Goal: Information Seeking & Learning: Check status

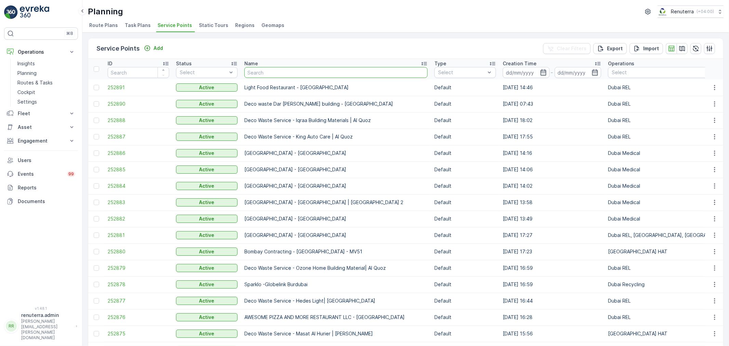
click at [279, 69] on input "text" at bounding box center [336, 72] width 183 height 11
type input "hamriya"
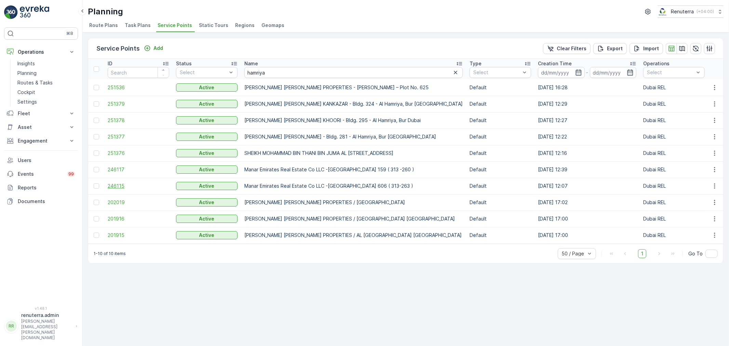
click at [123, 186] on span "246115" at bounding box center [139, 186] width 62 height 7
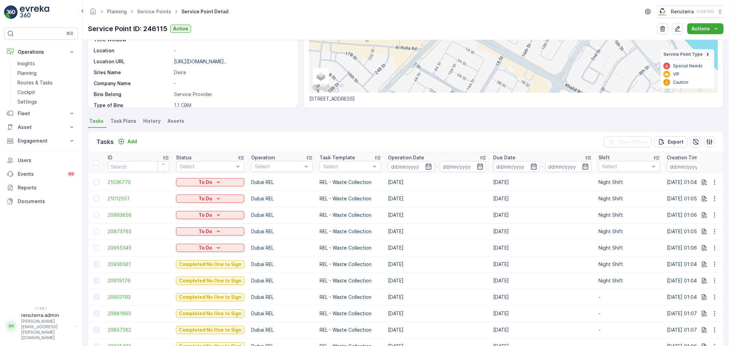
scroll to position [114, 0]
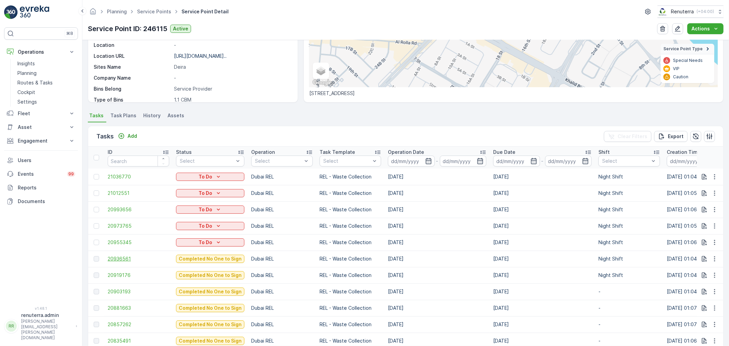
click at [116, 259] on span "20936561" at bounding box center [139, 258] width 62 height 7
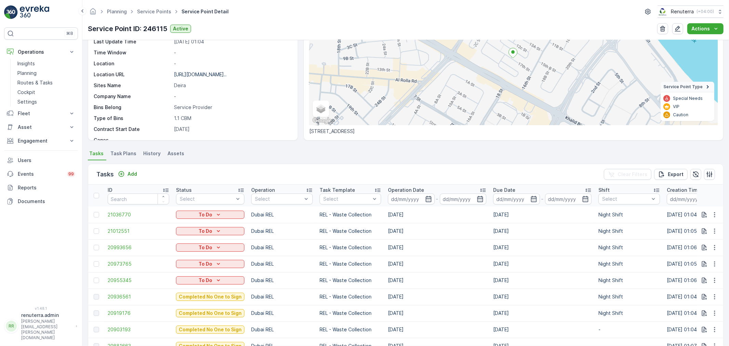
scroll to position [18, 0]
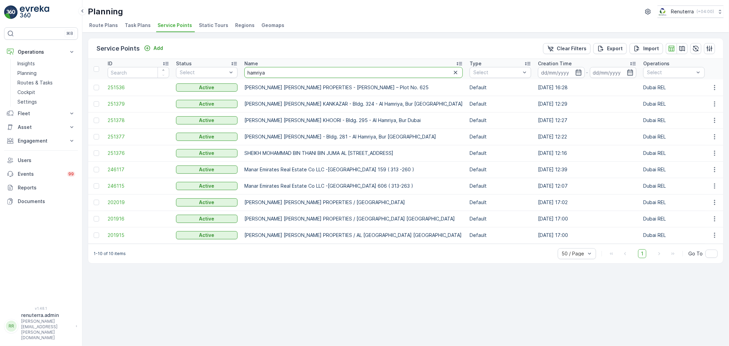
click at [274, 74] on input "hamriya" at bounding box center [354, 72] width 219 height 11
type input "h"
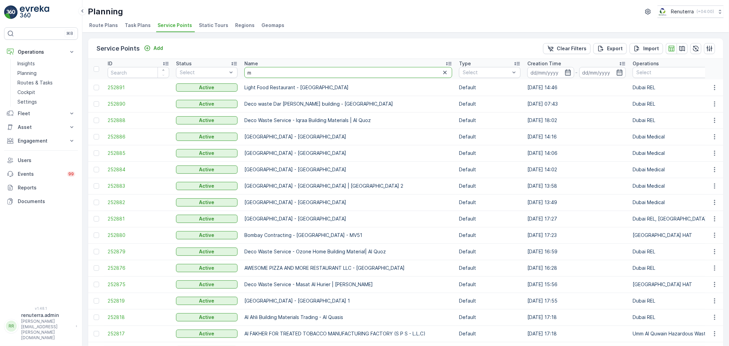
click at [276, 67] on input "m" at bounding box center [349, 72] width 208 height 11
type input "manatr"
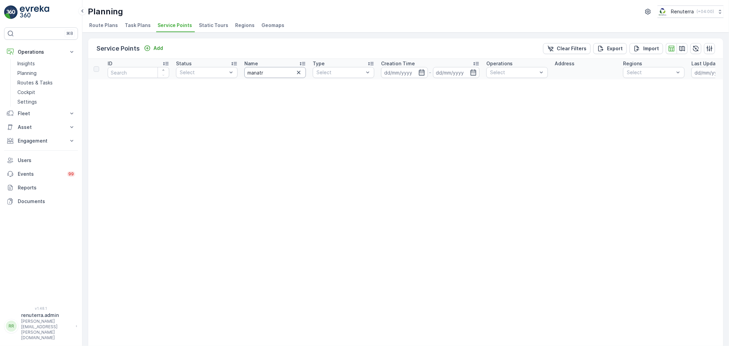
click at [276, 67] on input "manatr" at bounding box center [276, 72] width 62 height 11
type input "manar"
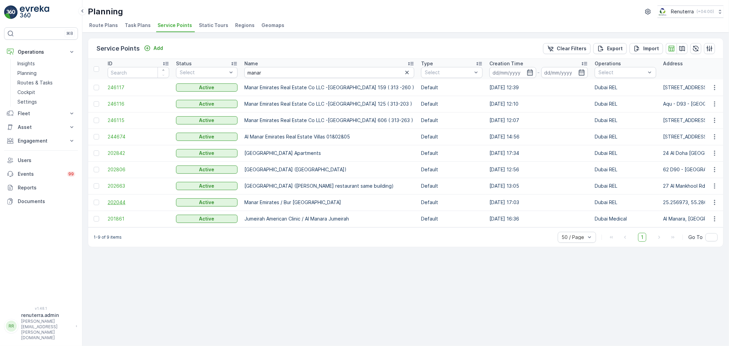
click at [122, 202] on span "202044" at bounding box center [139, 202] width 62 height 7
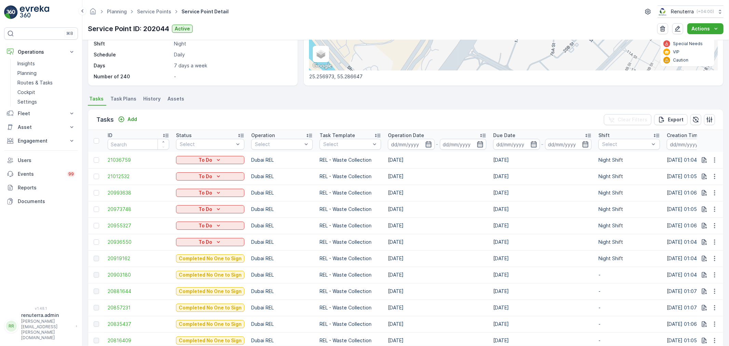
scroll to position [152, 0]
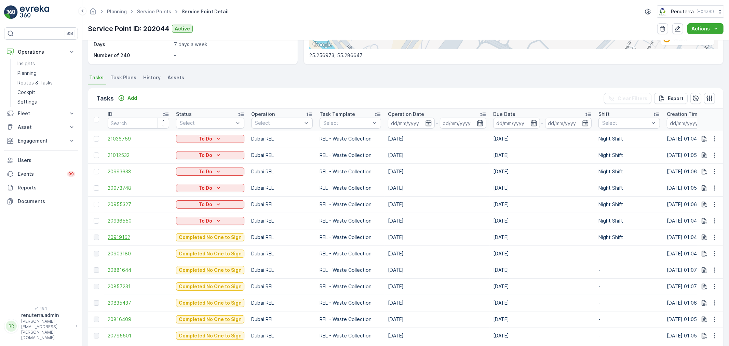
click at [118, 235] on span "20919162" at bounding box center [139, 237] width 62 height 7
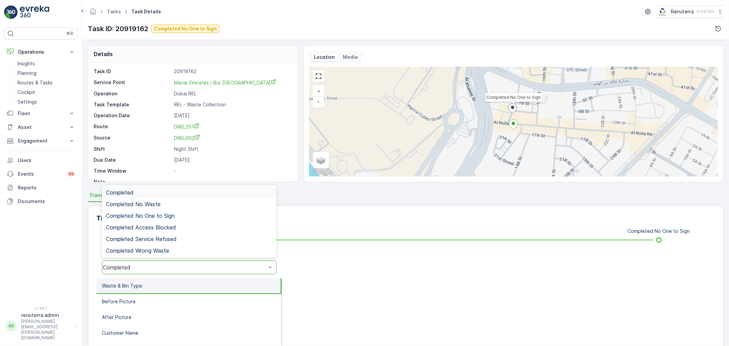
click at [154, 264] on div "Completed" at bounding box center [184, 267] width 165 height 6
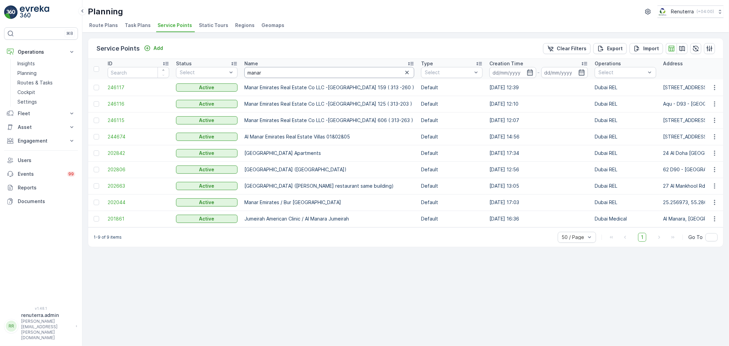
click at [274, 75] on input "manar" at bounding box center [330, 72] width 170 height 11
drag, startPoint x: 273, startPoint y: 77, endPoint x: 273, endPoint y: 73, distance: 4.1
click at [273, 75] on input "manar" at bounding box center [330, 72] width 170 height 11
click at [273, 73] on input "manar" at bounding box center [330, 72] width 170 height 11
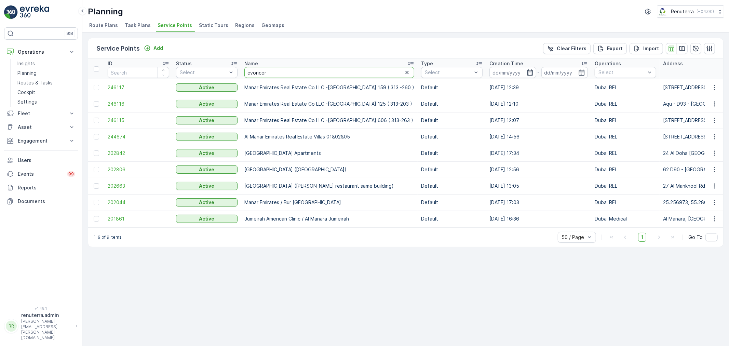
type input "cvoncord"
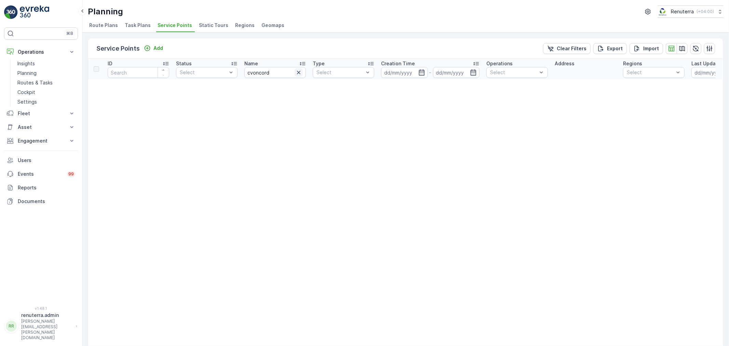
click at [302, 70] on icon "button" at bounding box center [298, 72] width 7 height 7
type input "concord"
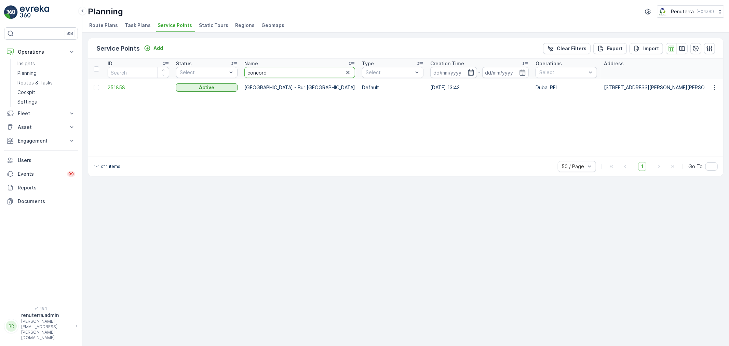
click at [274, 72] on input "concord" at bounding box center [300, 72] width 111 height 11
click at [345, 72] on icon "button" at bounding box center [348, 72] width 7 height 7
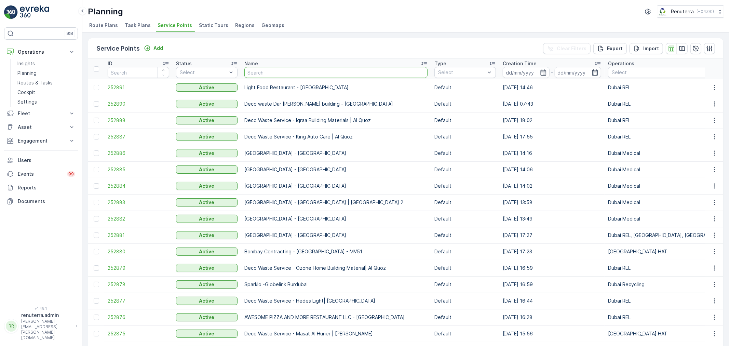
drag, startPoint x: 273, startPoint y: 75, endPoint x: 275, endPoint y: 72, distance: 4.2
click at [275, 72] on input "text" at bounding box center [336, 72] width 183 height 11
type input "yoyo"
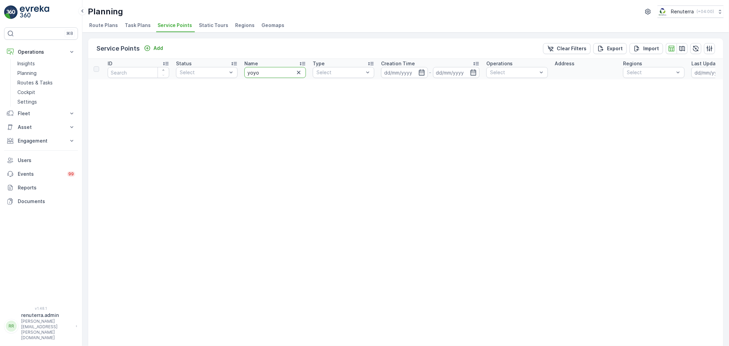
click at [276, 73] on input "yoyo" at bounding box center [276, 72] width 62 height 11
click at [277, 73] on input "yoyo" at bounding box center [276, 72] width 62 height 11
type input "oyo"
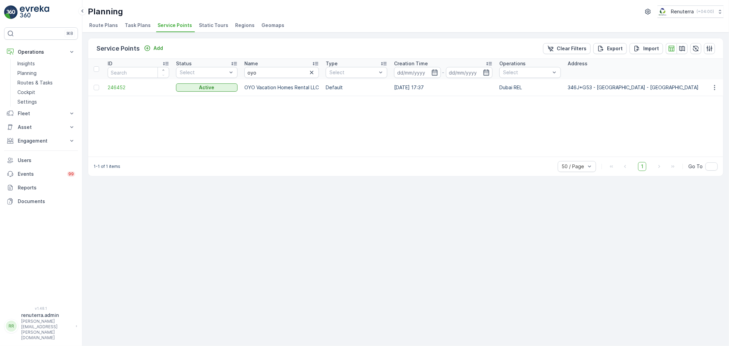
drag, startPoint x: 259, startPoint y: 152, endPoint x: 178, endPoint y: 115, distance: 89.7
click at [291, 150] on div "ID Status Select Name oyo Type Select Creation Time - Operations Select Address…" at bounding box center [405, 108] width 635 height 98
click at [117, 87] on span "246452" at bounding box center [139, 87] width 62 height 7
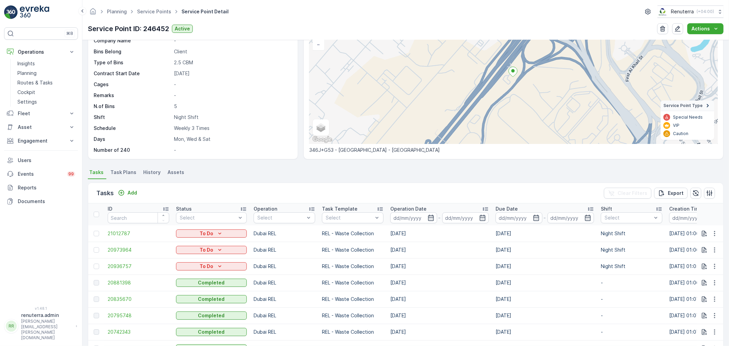
scroll to position [76, 0]
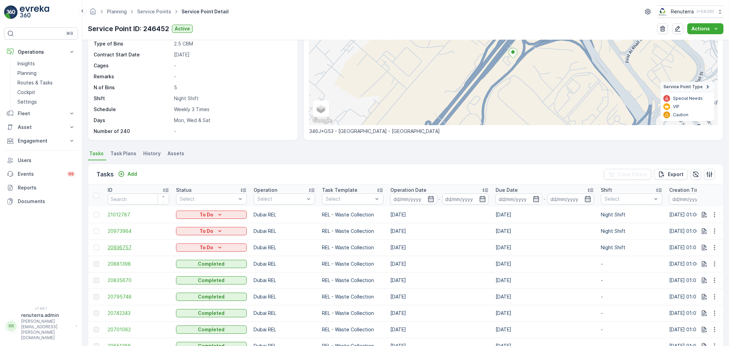
click at [120, 249] on span "20936757" at bounding box center [139, 247] width 62 height 7
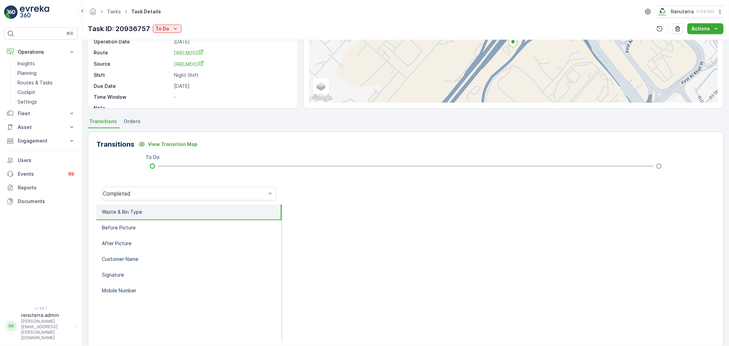
scroll to position [76, 0]
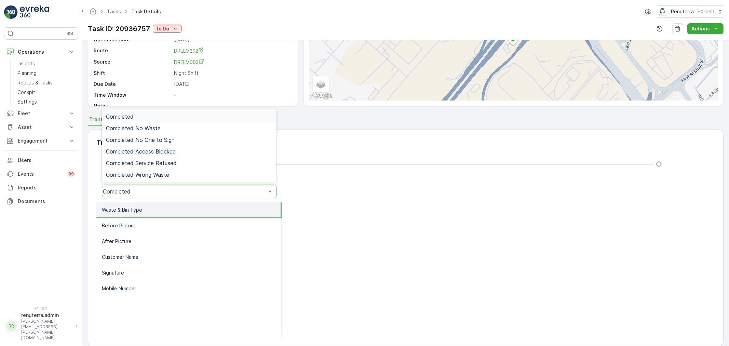
click at [155, 193] on div "Completed" at bounding box center [184, 191] width 163 height 6
click at [149, 117] on div "Completed" at bounding box center [189, 117] width 167 height 6
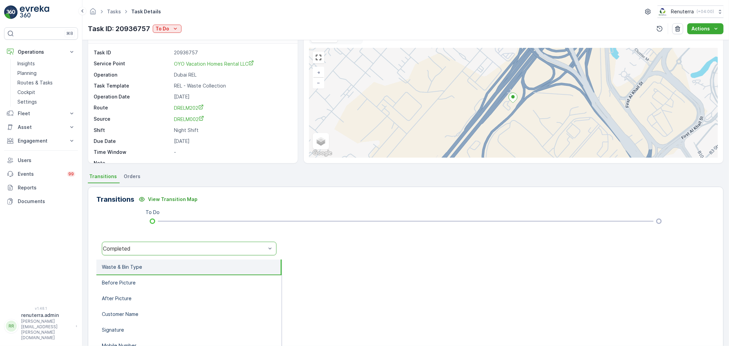
scroll to position [0, 0]
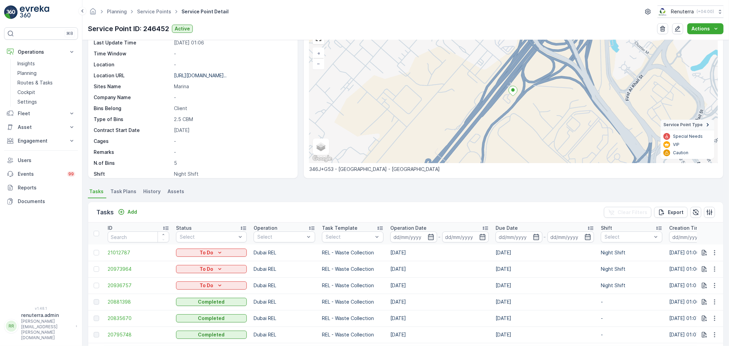
scroll to position [56, 0]
click at [123, 287] on span "20936757" at bounding box center [139, 285] width 62 height 7
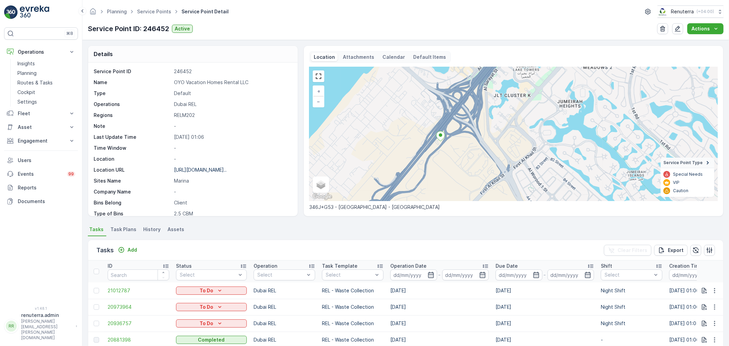
click at [295, 132] on div "Service Point ID 246452 Name OYO Vacation Homes Rental LLC Type Default Operati…" at bounding box center [193, 140] width 210 height 154
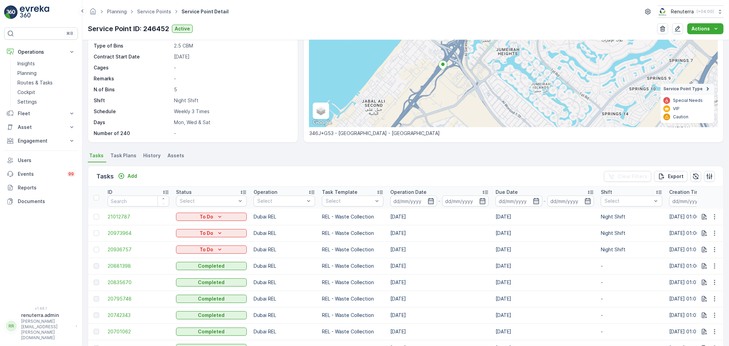
scroll to position [76, 0]
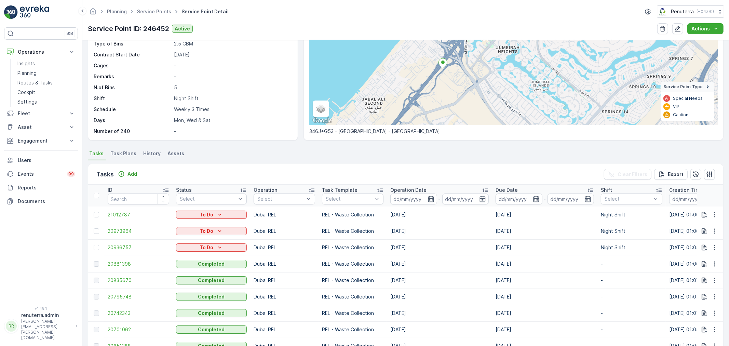
drag, startPoint x: 240, startPoint y: 100, endPoint x: 248, endPoint y: 115, distance: 16.5
click at [240, 100] on p "Night Shift" at bounding box center [232, 98] width 117 height 7
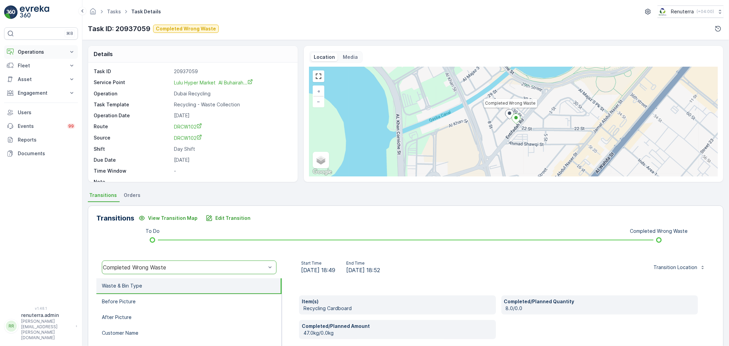
scroll to position [84, 0]
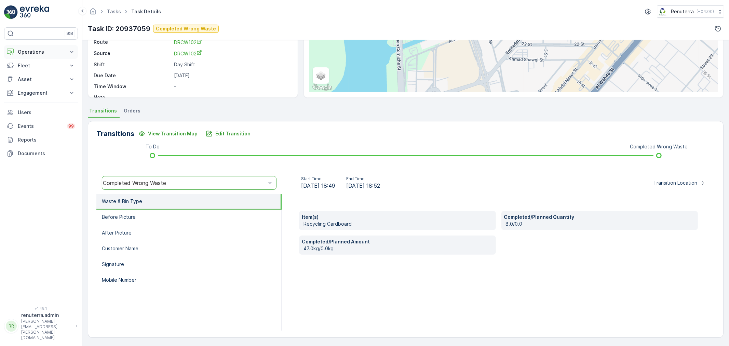
click at [36, 53] on p "Operations" at bounding box center [41, 52] width 47 height 7
click at [35, 85] on p "Routes & Tasks" at bounding box center [34, 82] width 35 height 7
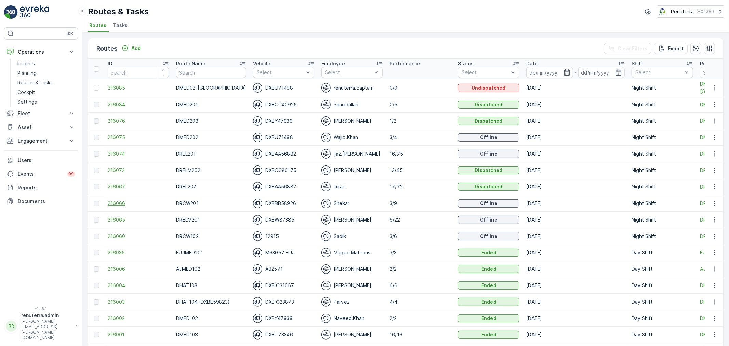
click at [115, 203] on span "216066" at bounding box center [139, 203] width 62 height 7
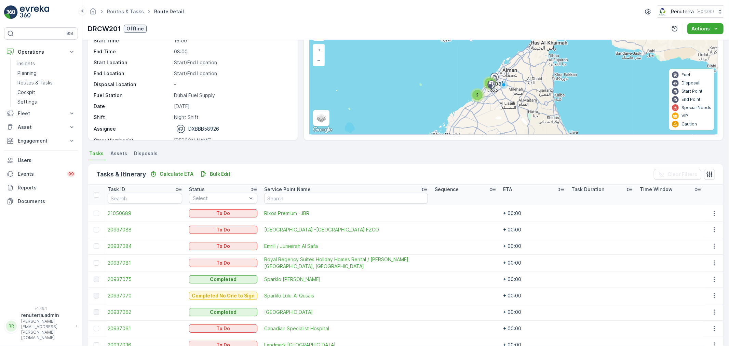
scroll to position [38, 0]
